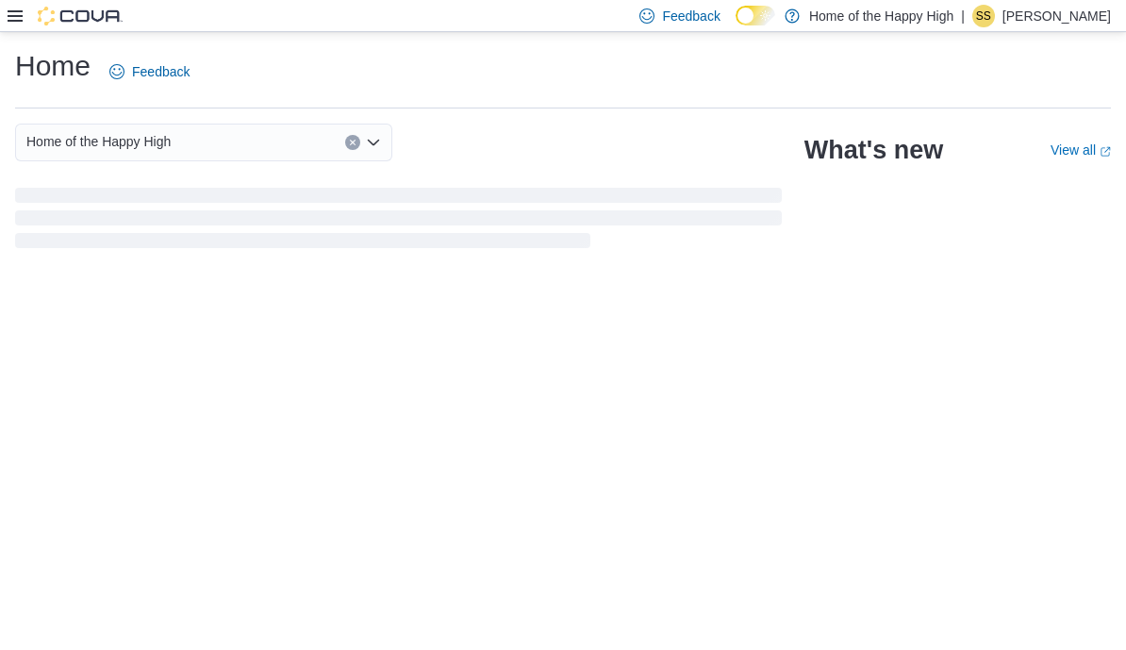
click at [15, 14] on icon at bounding box center [15, 15] width 15 height 15
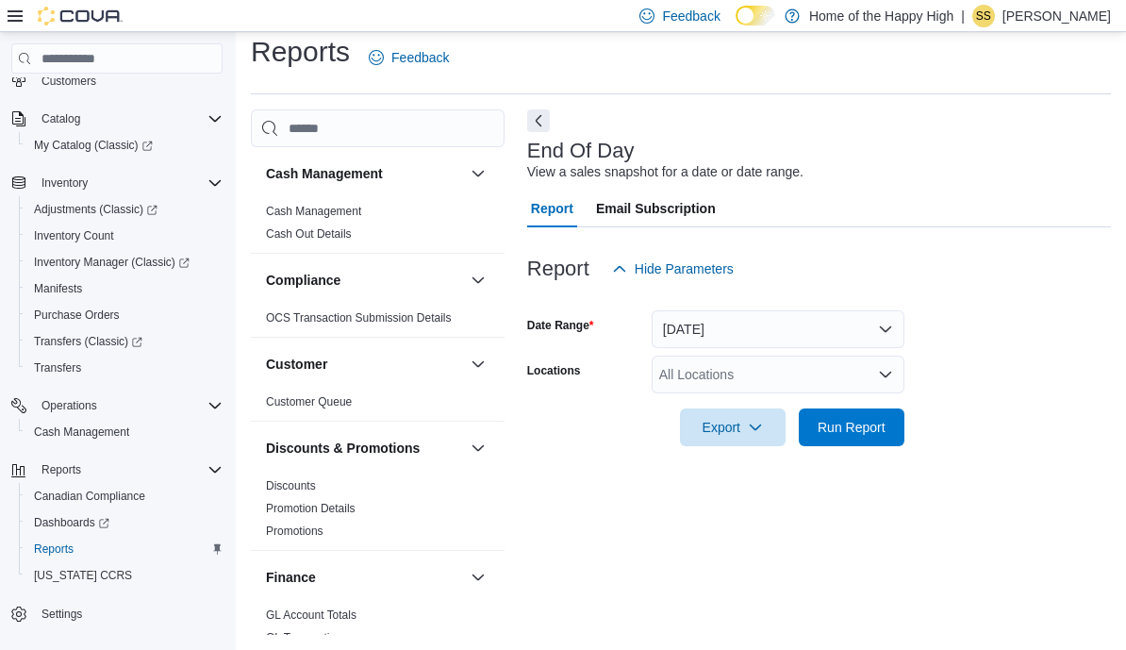
scroll to position [32, 0]
click at [827, 358] on div "All Locations" at bounding box center [778, 375] width 253 height 38
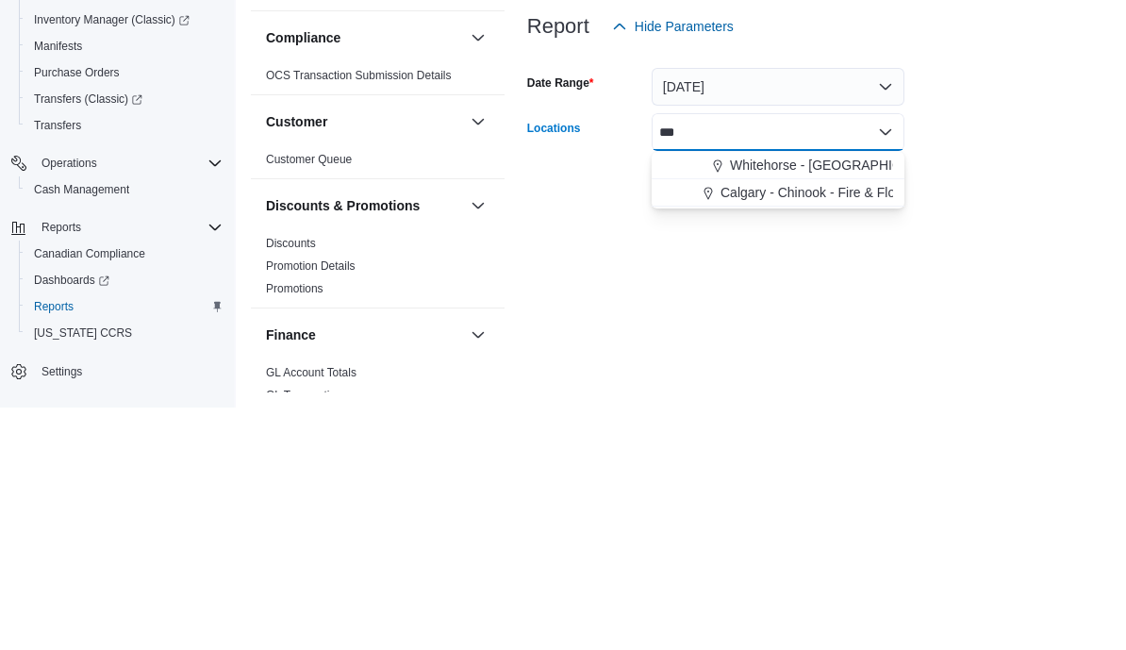
type input "***"
click at [878, 398] on span "Whitehorse - [GEOGRAPHIC_DATA] - Fire & Flower" at bounding box center [883, 407] width 307 height 19
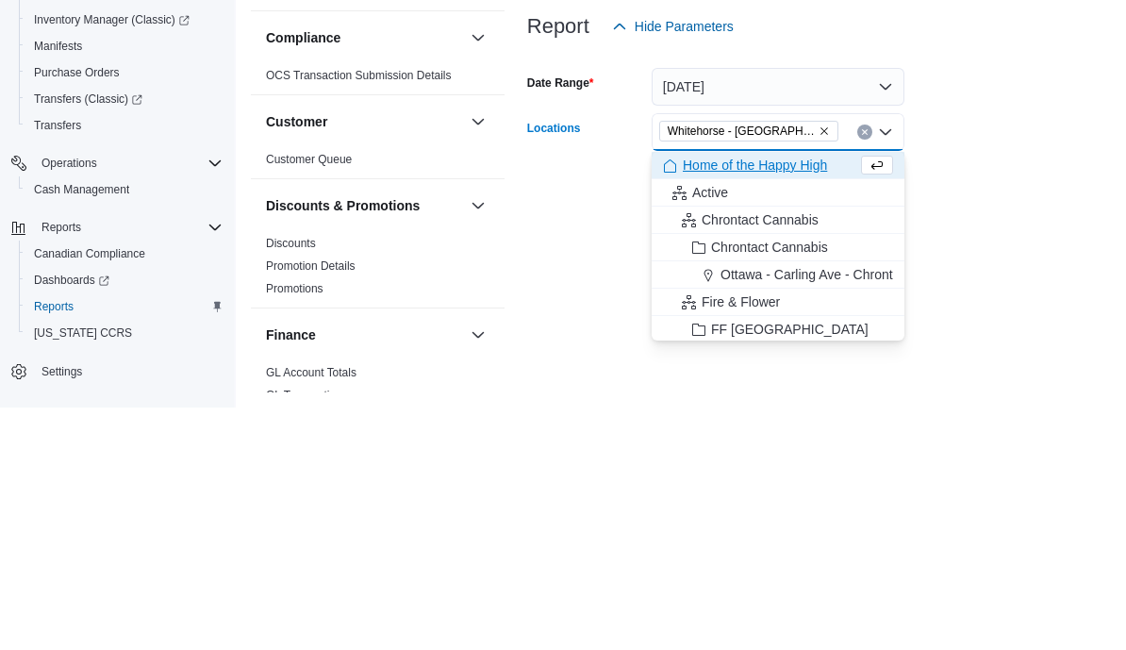
click at [830, 288] on div at bounding box center [819, 299] width 584 height 23
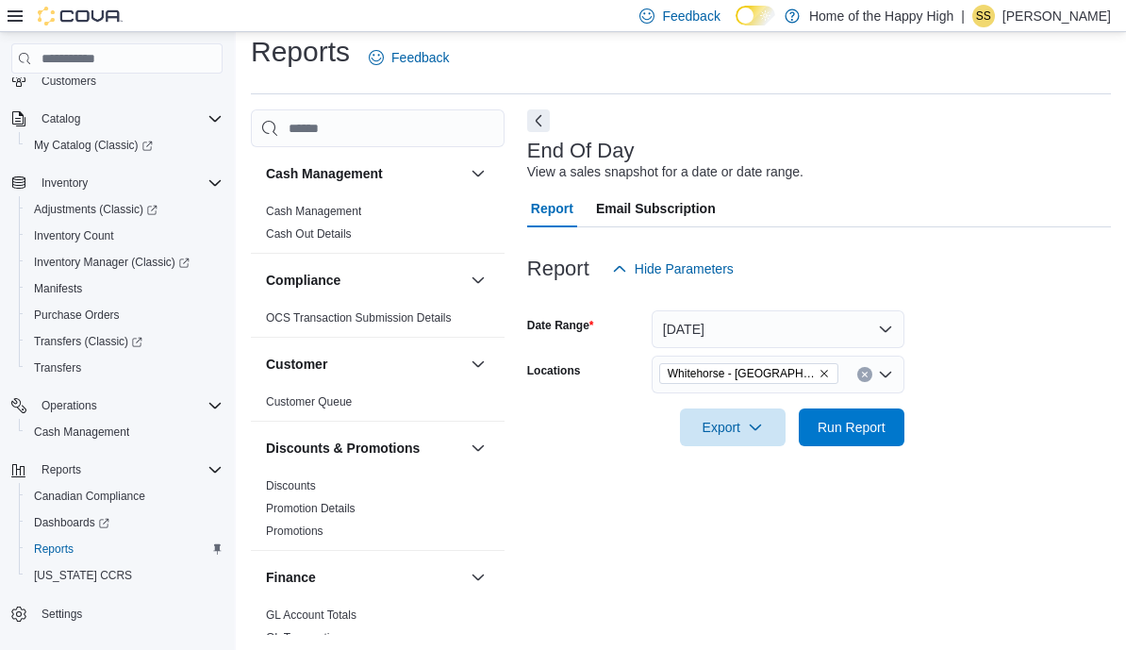
click at [776, 323] on button "[DATE]" at bounding box center [778, 329] width 253 height 38
click at [1005, 401] on form "Date Range [DATE] Locations [GEOGRAPHIC_DATA] - [GEOGRAPHIC_DATA] - Fire & Flow…" at bounding box center [819, 367] width 584 height 158
click at [861, 418] on span "Run Report" at bounding box center [852, 427] width 68 height 19
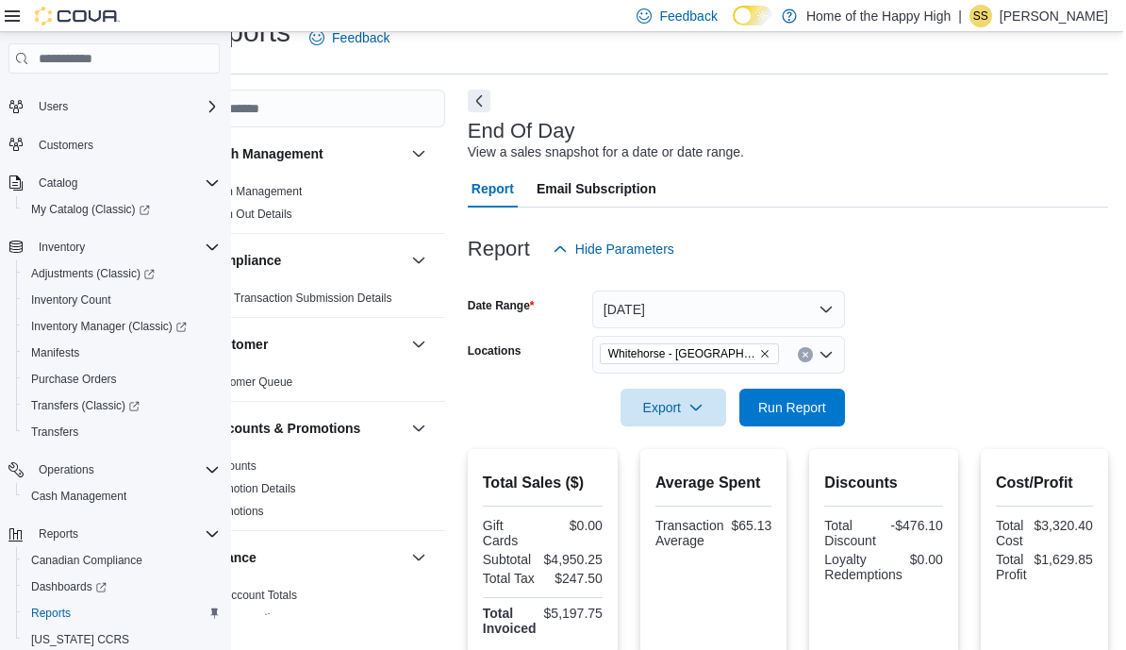
scroll to position [0, 57]
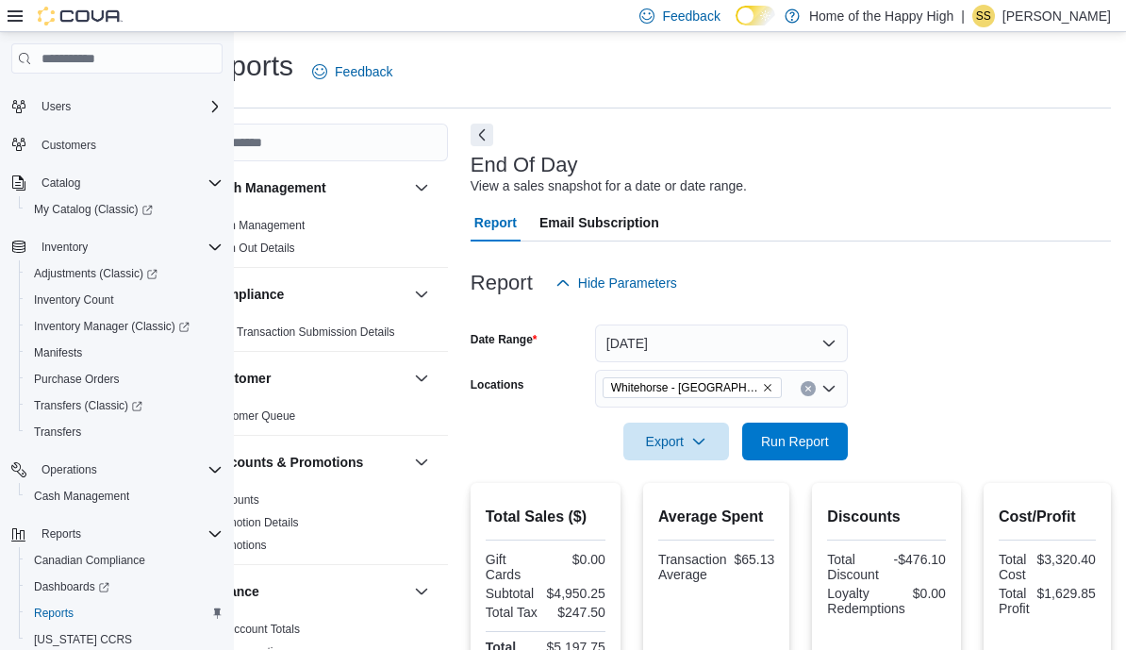
click at [485, 141] on button "Next" at bounding box center [482, 135] width 23 height 23
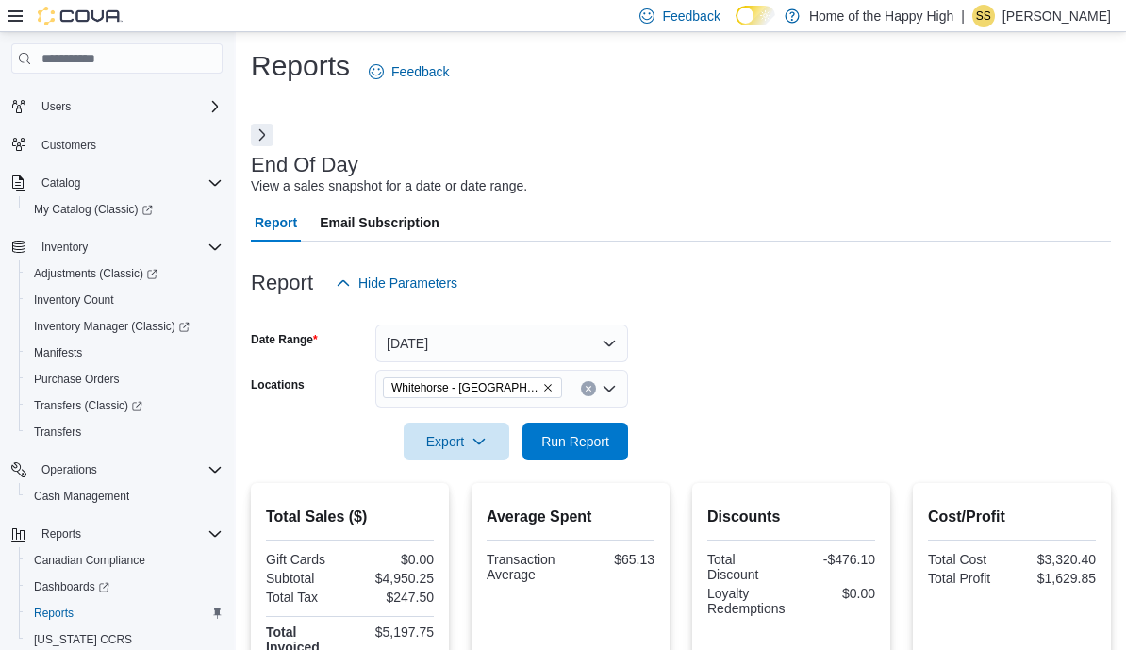
scroll to position [0, 0]
click at [10, 4] on div at bounding box center [65, 15] width 115 height 31
click at [398, 343] on button "[DATE]" at bounding box center [501, 343] width 253 height 38
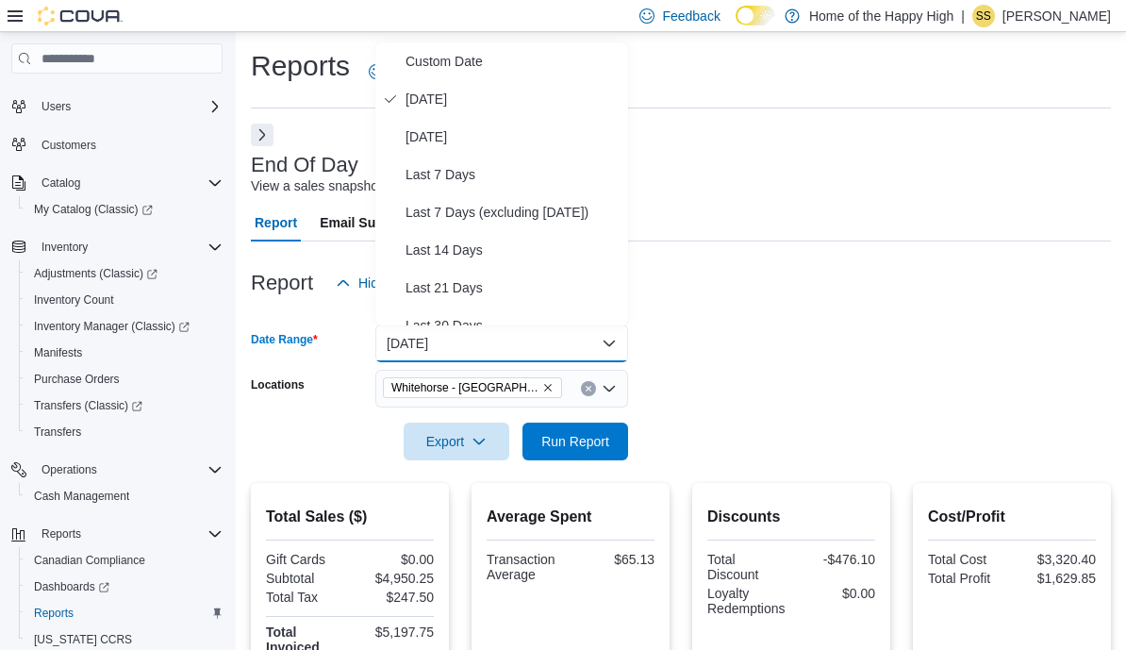
click at [436, 135] on span "[DATE]" at bounding box center [513, 136] width 215 height 23
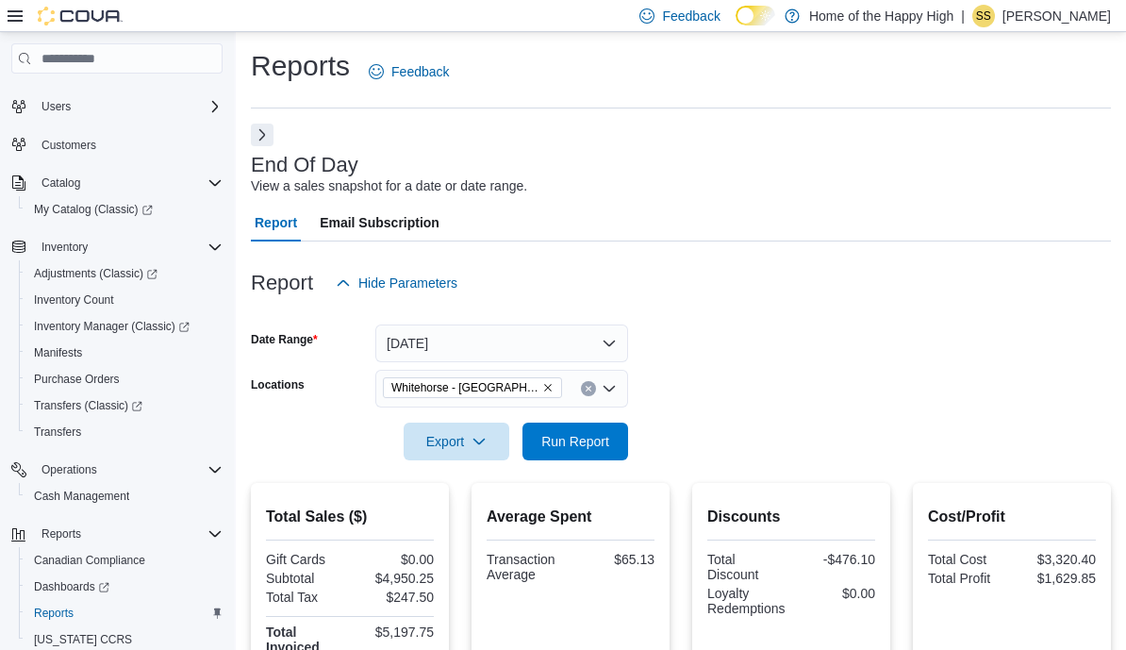
click at [417, 335] on button "[DATE]" at bounding box center [501, 343] width 253 height 38
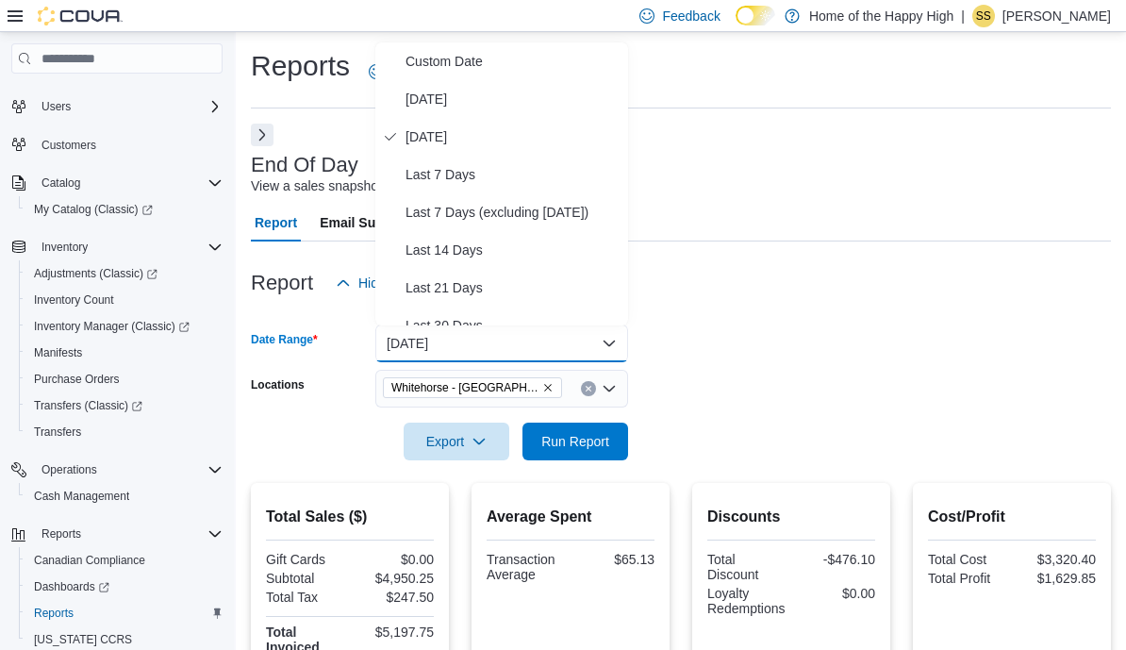
click at [419, 59] on span "Custom Date" at bounding box center [513, 61] width 215 height 23
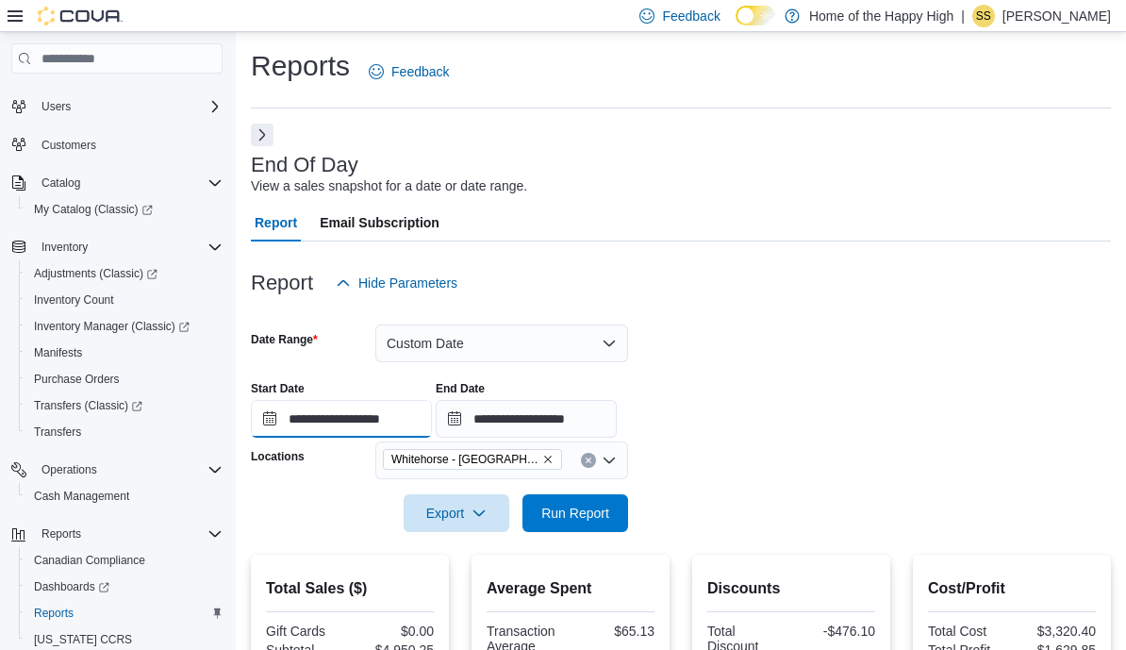
click at [322, 425] on input "**********" at bounding box center [341, 419] width 181 height 38
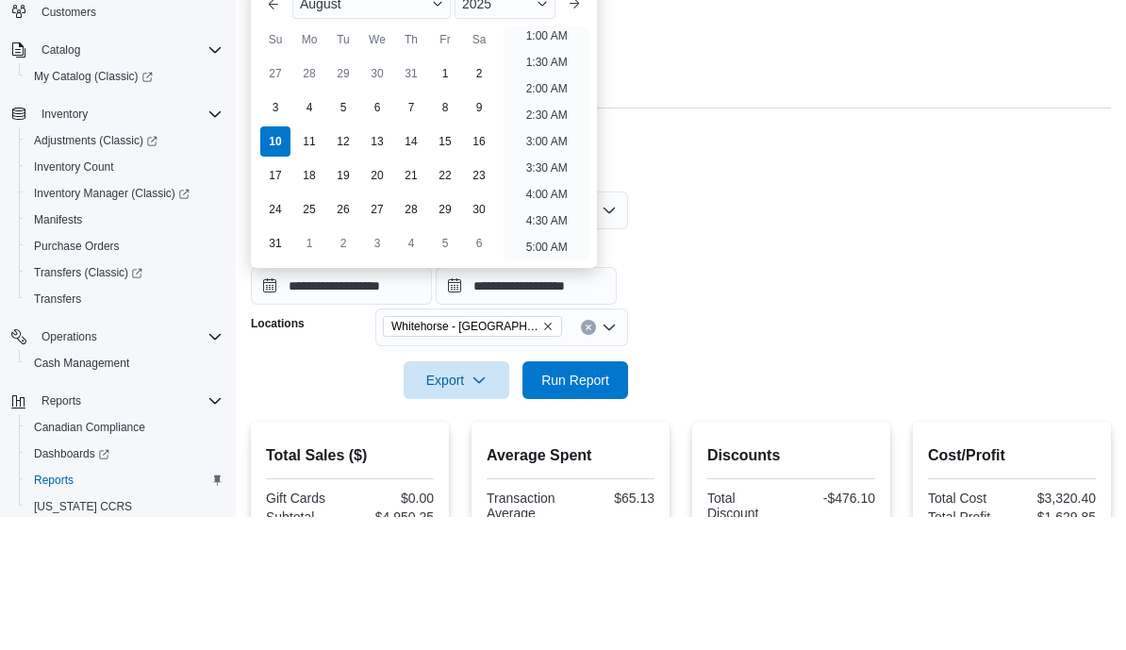
click at [306, 225] on div "4" at bounding box center [309, 240] width 30 height 30
type input "**********"
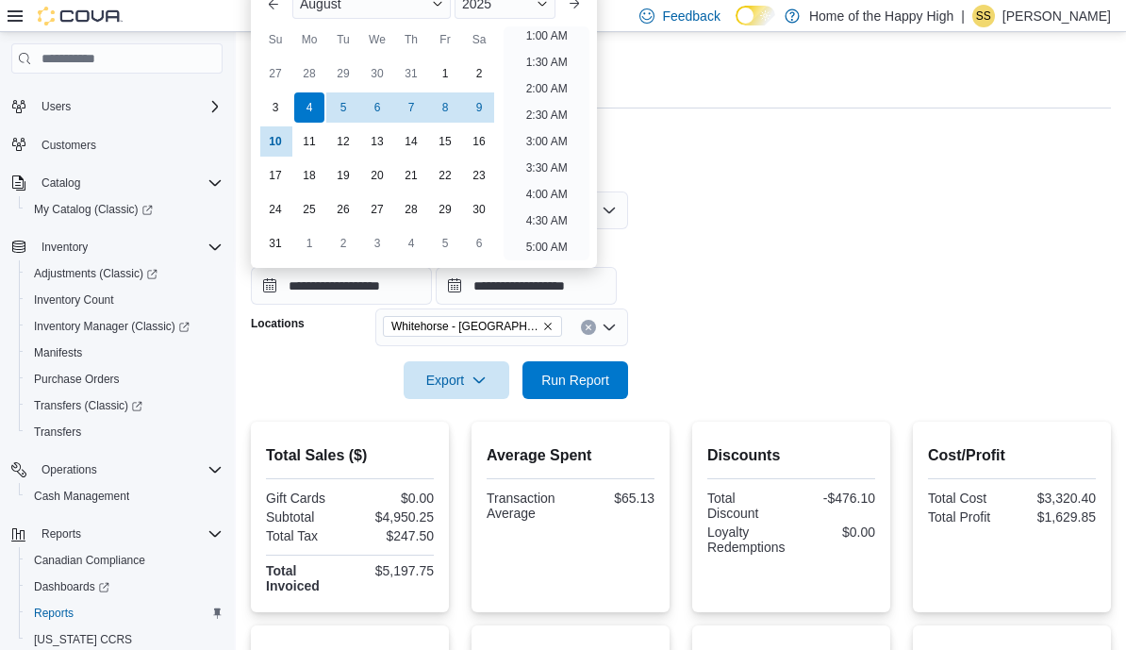
scroll to position [4, 0]
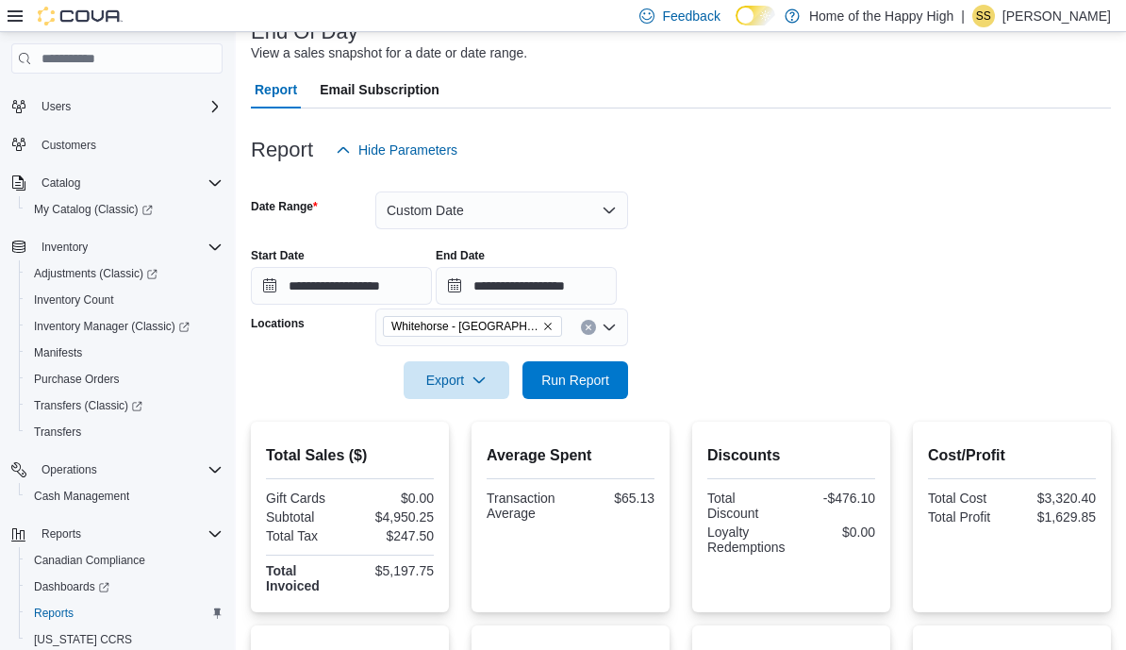
click at [618, 386] on button "Run Report" at bounding box center [576, 380] width 106 height 38
